Goal: Transaction & Acquisition: Purchase product/service

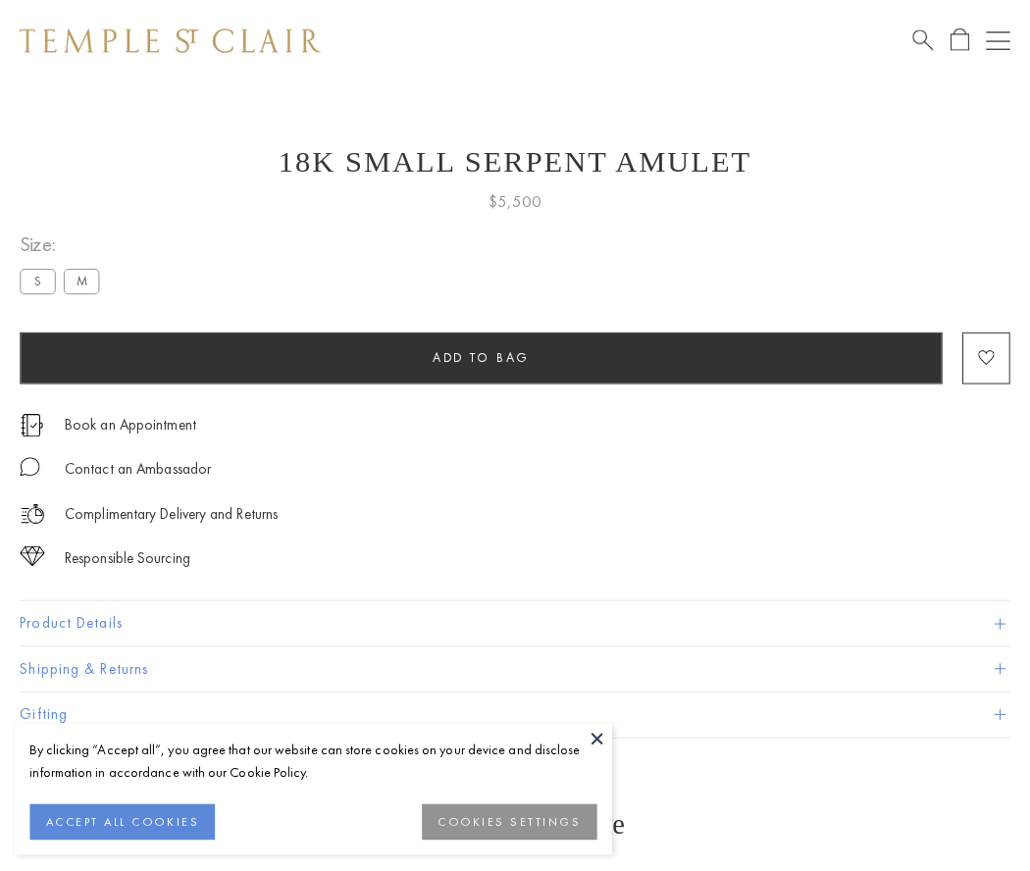
scroll to position [78, 0]
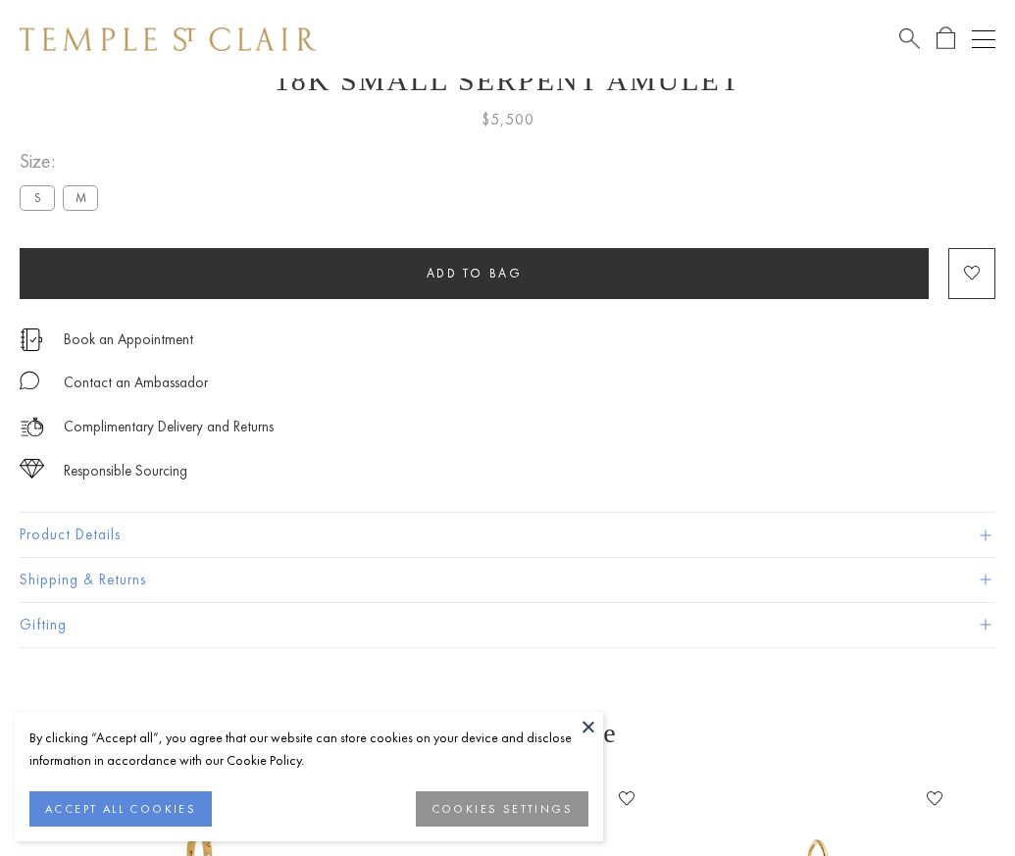
click at [474, 273] on span "Add to bag" at bounding box center [475, 273] width 96 height 17
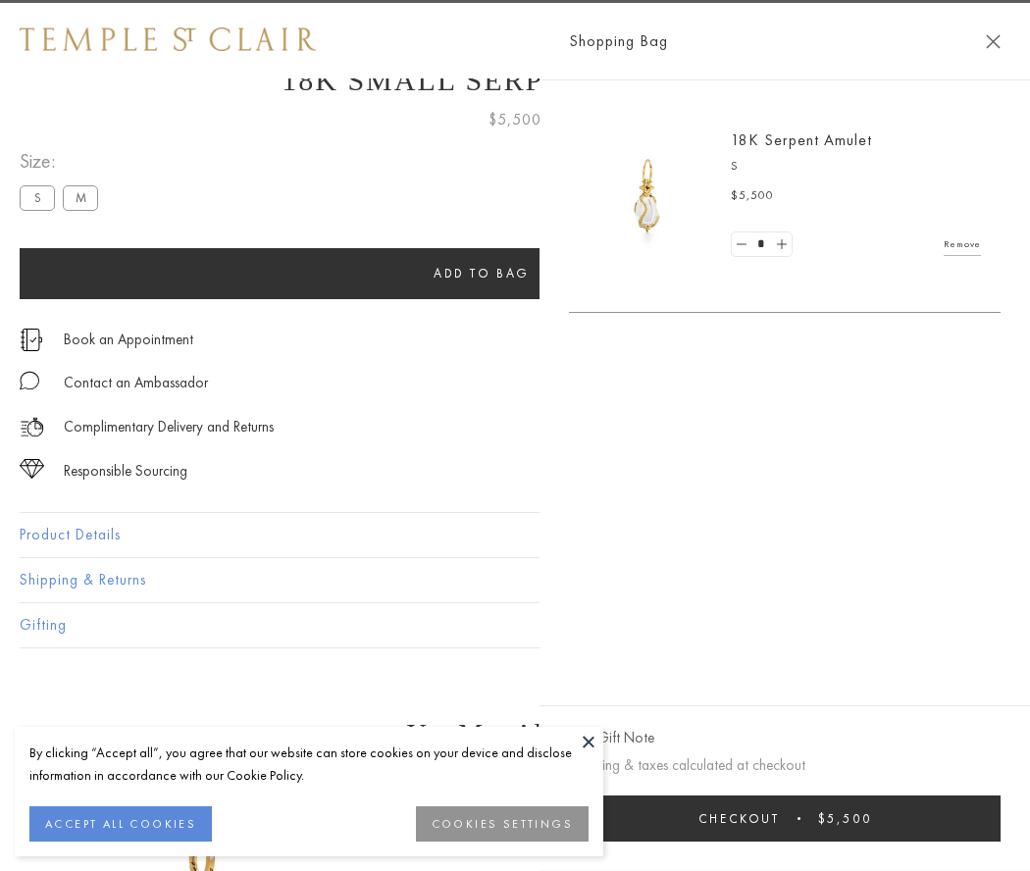
click at [785, 818] on button "Checkout $5,500" at bounding box center [784, 818] width 431 height 46
